Goal: Check status

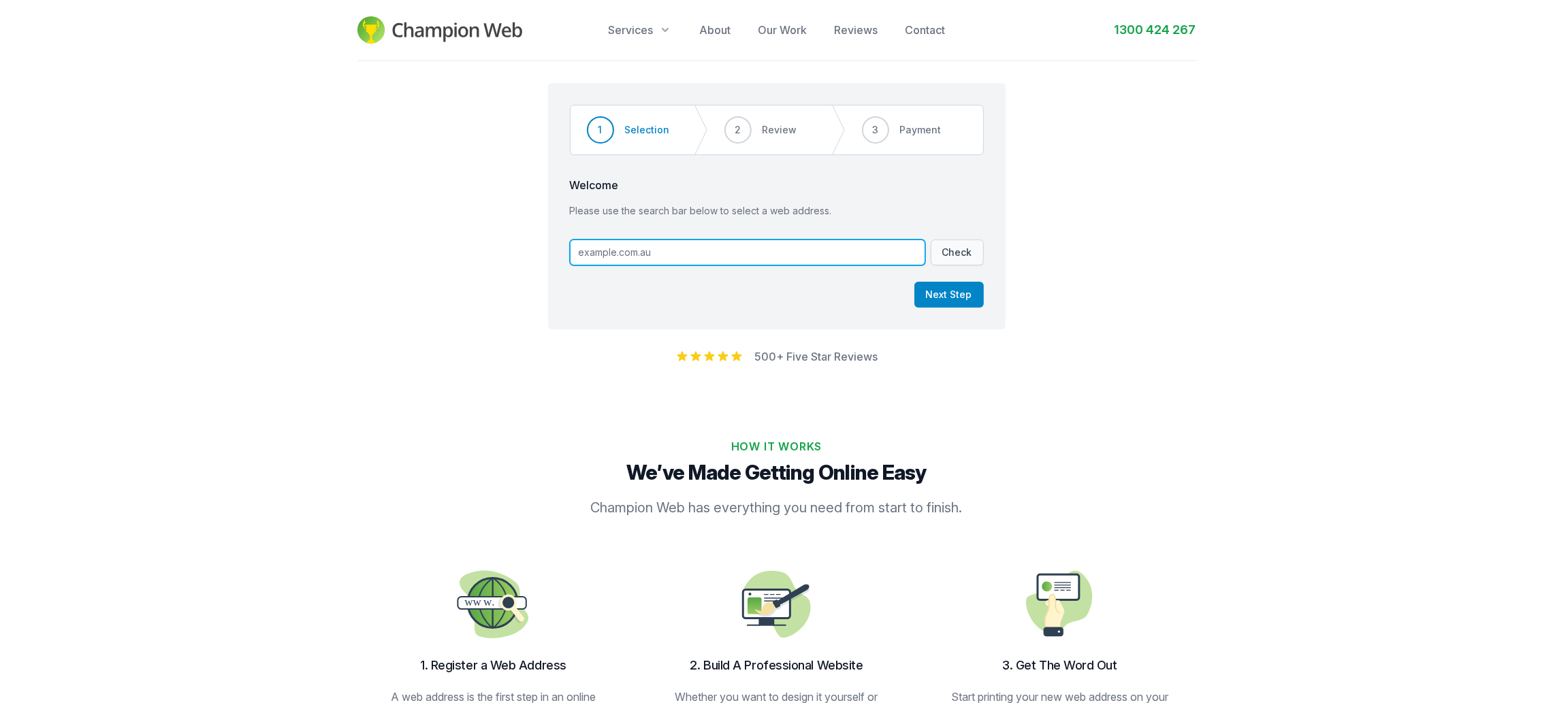
click at [745, 253] on input "text" at bounding box center [747, 253] width 355 height 26
paste input "[DOMAIN_NAME]"
click at [958, 253] on button "Check" at bounding box center [956, 253] width 53 height 26
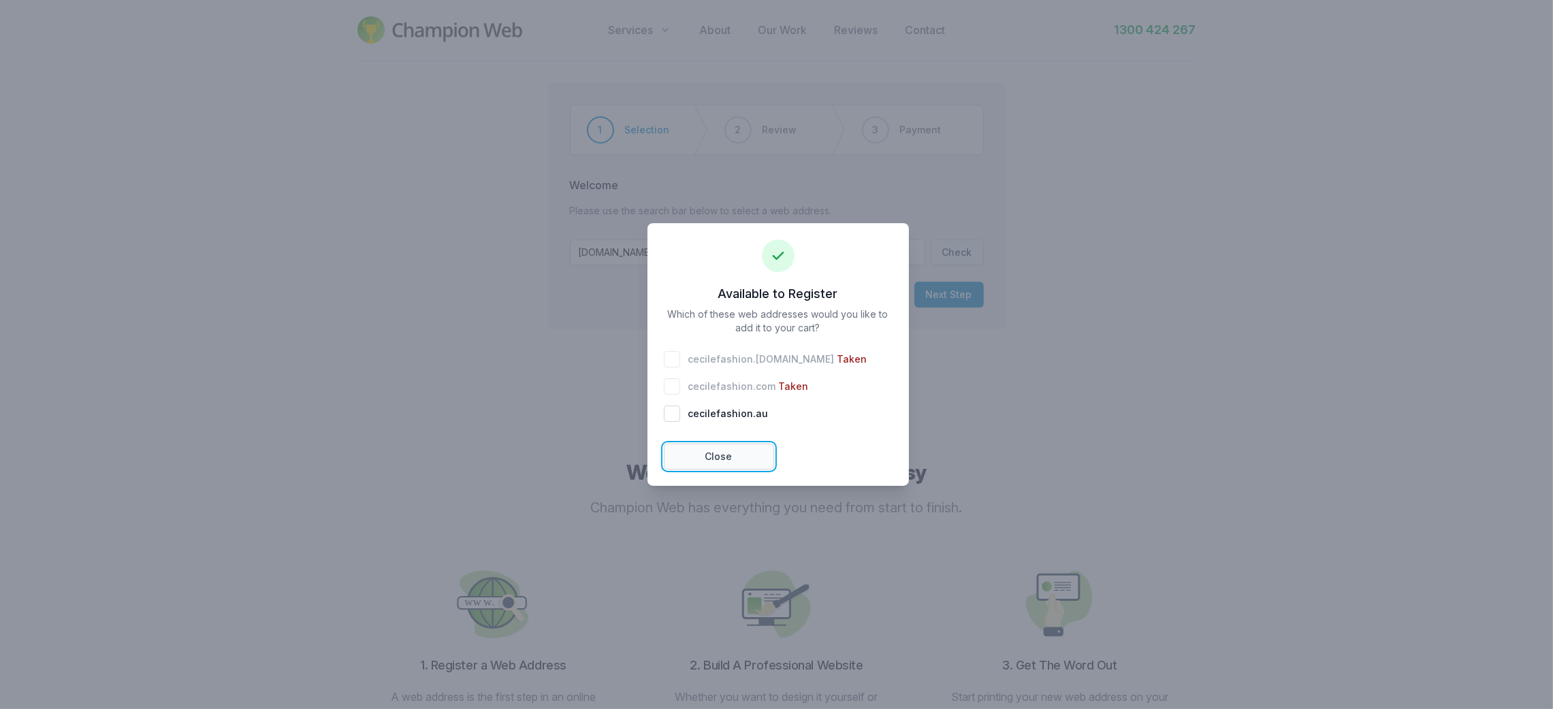
click at [719, 453] on button "Close" at bounding box center [719, 457] width 110 height 26
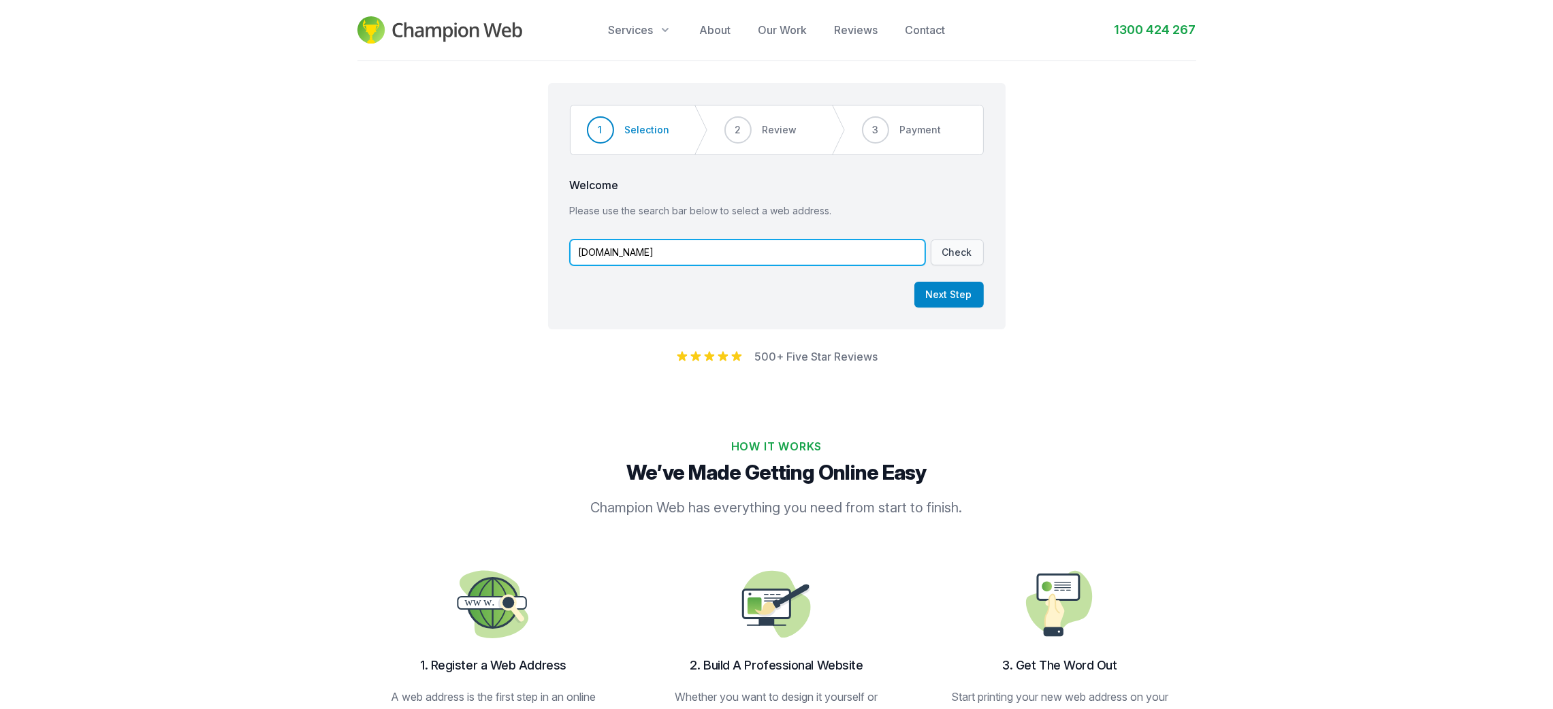
click at [604, 250] on input "[DOMAIN_NAME]" at bounding box center [747, 253] width 355 height 26
type input "[DOMAIN_NAME]"
click at [939, 242] on button "Check" at bounding box center [956, 253] width 53 height 26
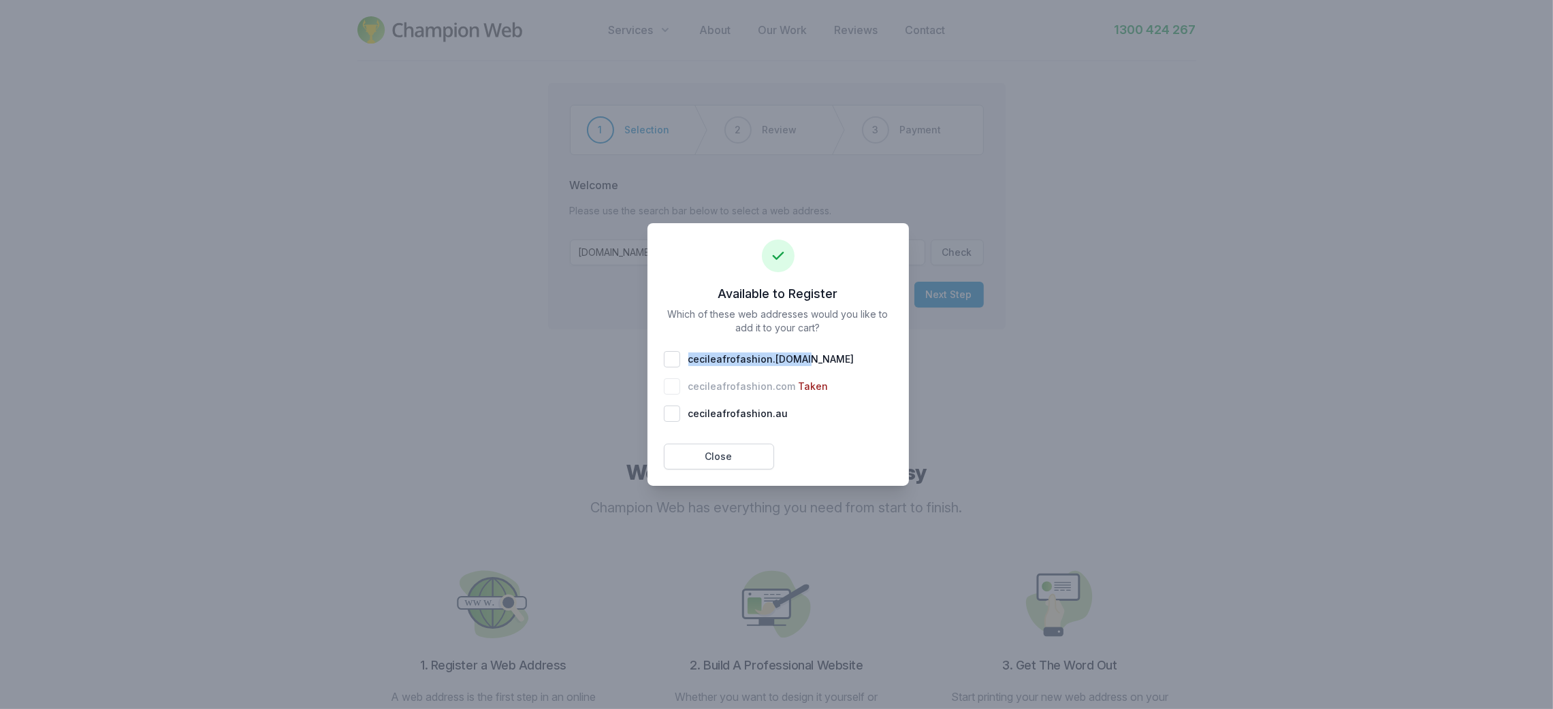
drag, startPoint x: 839, startPoint y: 357, endPoint x: 681, endPoint y: 358, distance: 157.2
click at [681, 358] on div "cecileafrofashion . [DOMAIN_NAME]" at bounding box center [778, 359] width 229 height 16
click at [843, 389] on div "cecileafrofashion . com Taken" at bounding box center [778, 386] width 229 height 16
click at [672, 361] on div "cecileafrofashion . [DOMAIN_NAME]" at bounding box center [778, 359] width 229 height 16
drag, startPoint x: 844, startPoint y: 387, endPoint x: 688, endPoint y: 383, distance: 155.9
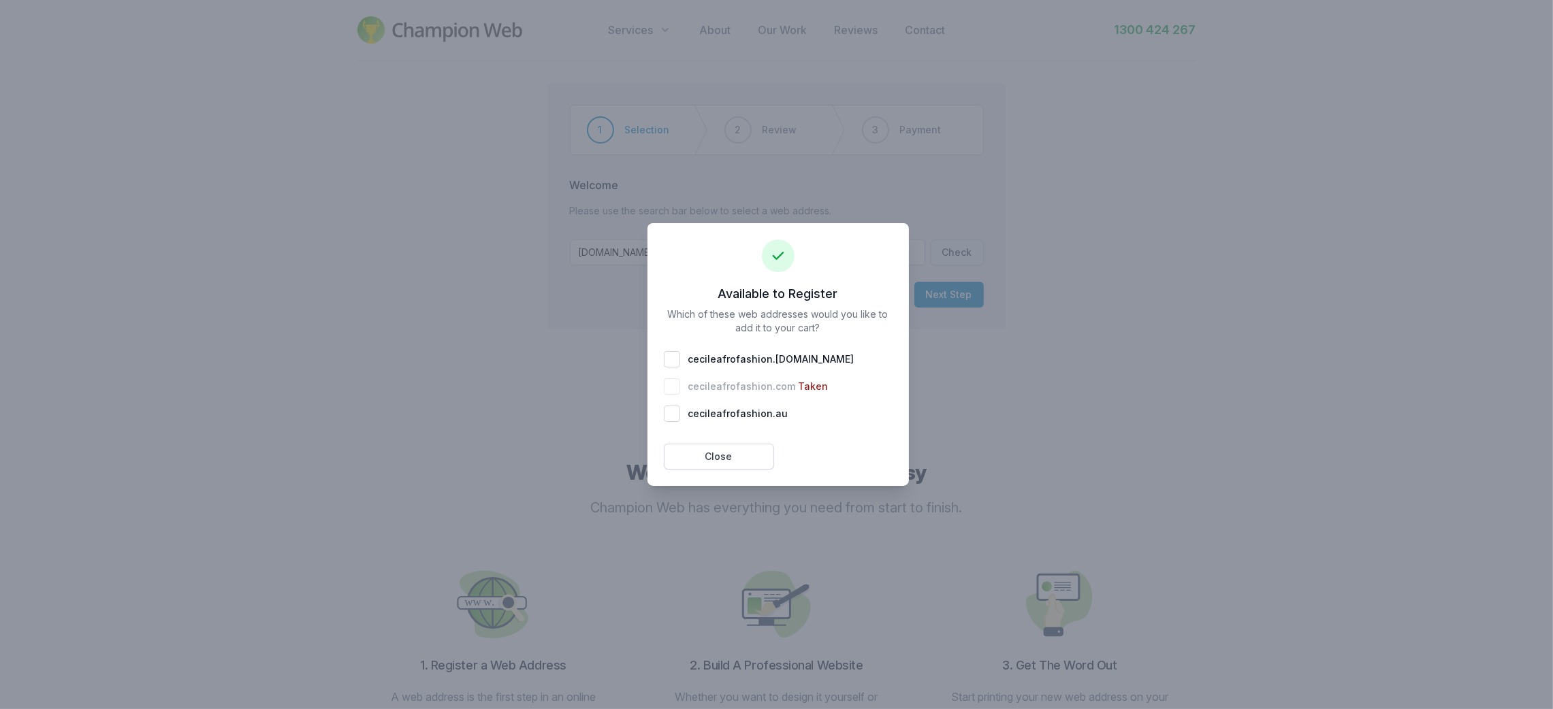
click at [690, 383] on div "cecileafrofashion . com Taken" at bounding box center [778, 386] width 229 height 16
click at [841, 355] on div "cecileafrofashion . [DOMAIN_NAME]" at bounding box center [778, 359] width 229 height 16
drag, startPoint x: 843, startPoint y: 355, endPoint x: 691, endPoint y: 362, distance: 152.6
click at [691, 362] on div "cecileafrofashion . [DOMAIN_NAME]" at bounding box center [778, 359] width 229 height 16
click at [690, 362] on span "cecileafrofashion . [DOMAIN_NAME]" at bounding box center [771, 360] width 166 height 14
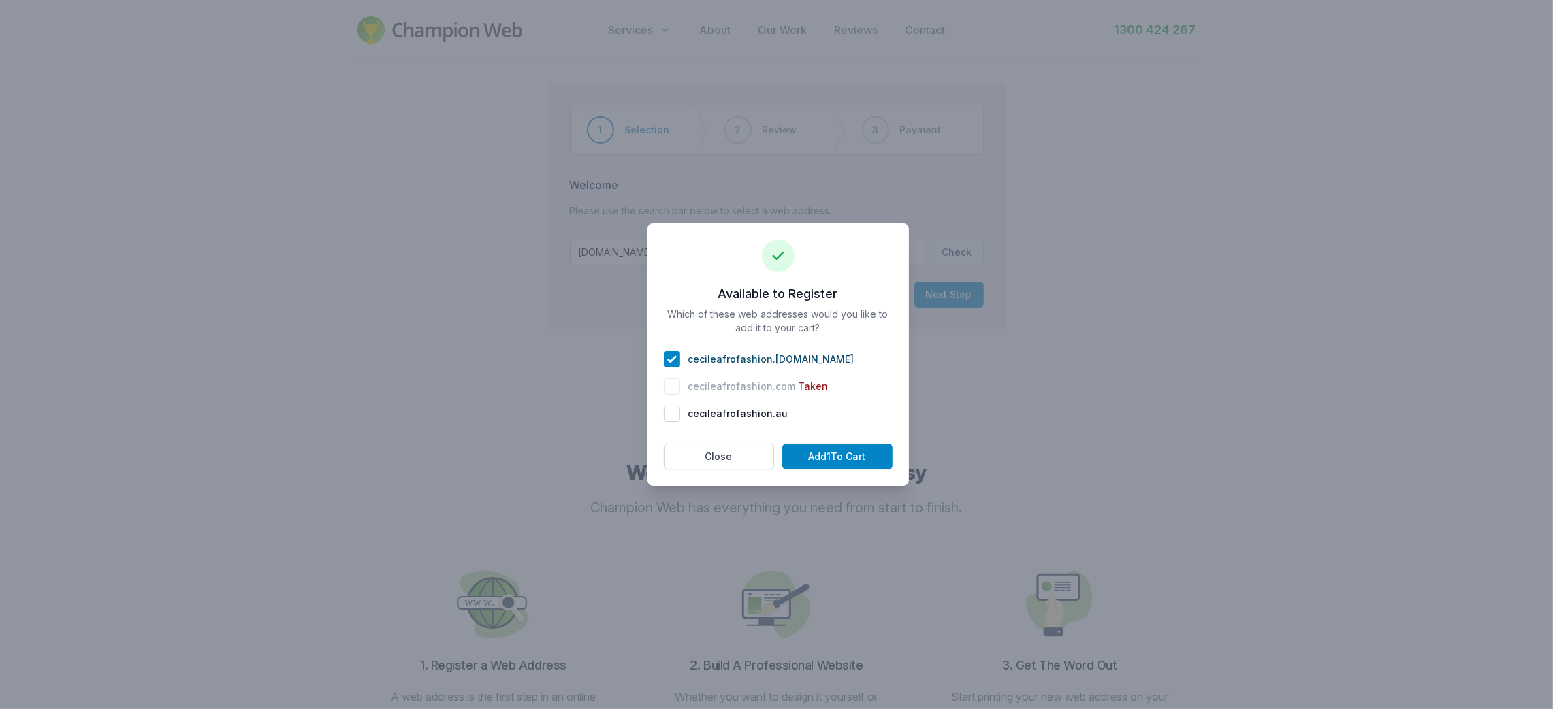
drag, startPoint x: 788, startPoint y: 357, endPoint x: 800, endPoint y: 359, distance: 12.3
click at [789, 357] on span "cecileafrofashion . [DOMAIN_NAME]" at bounding box center [771, 360] width 166 height 14
drag, startPoint x: 808, startPoint y: 359, endPoint x: 696, endPoint y: 366, distance: 112.6
click at [687, 366] on div "cecileafrofashion . [DOMAIN_NAME]" at bounding box center [778, 359] width 229 height 16
click at [668, 353] on div "cecileafrofashion . [DOMAIN_NAME]" at bounding box center [778, 359] width 229 height 16
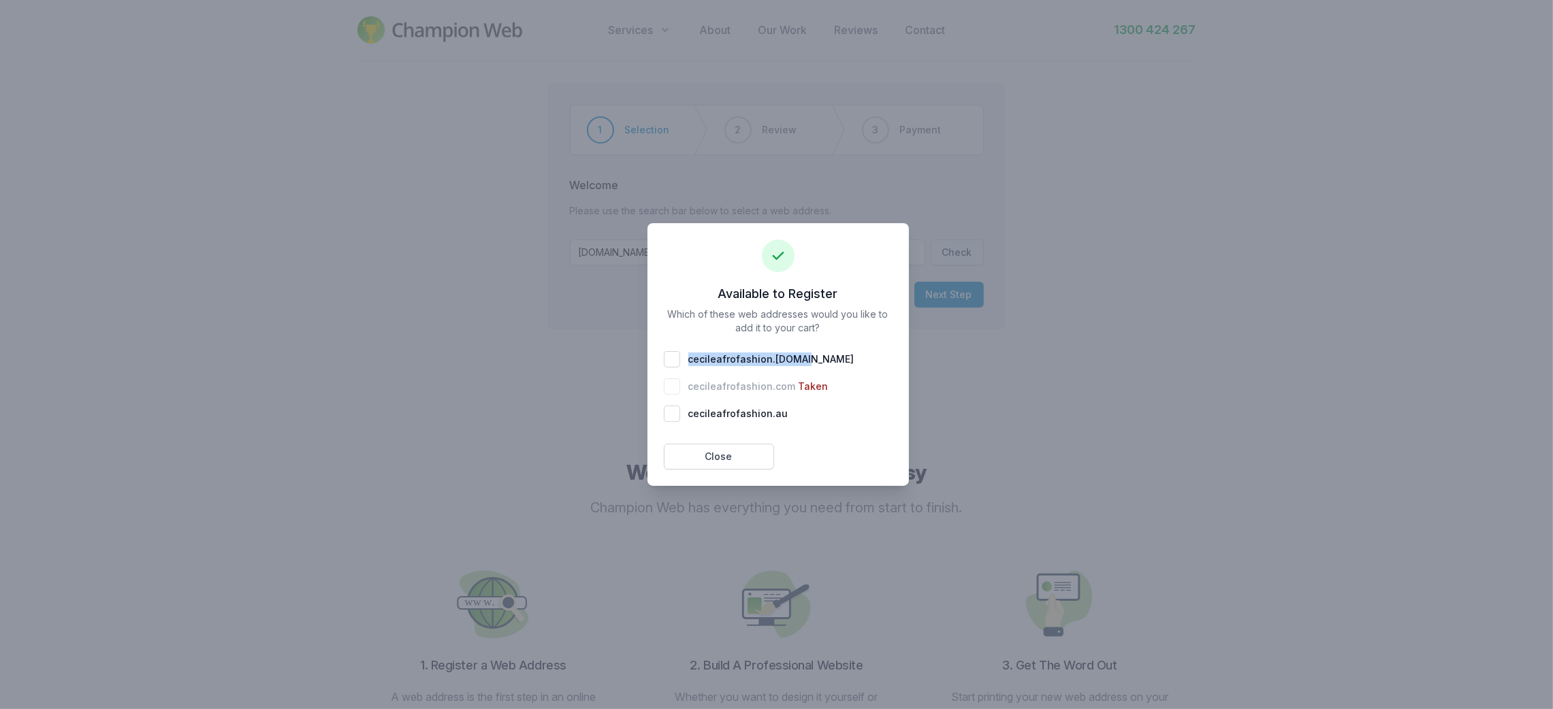
drag, startPoint x: 824, startPoint y: 363, endPoint x: 689, endPoint y: 362, distance: 135.5
click at [689, 362] on div "cecileafrofashion . [DOMAIN_NAME]" at bounding box center [778, 359] width 229 height 16
checkbox input "true"
copy span "cecileafrofashion . [DOMAIN_NAME]"
click at [749, 455] on button "Close" at bounding box center [719, 457] width 110 height 26
